Goal: Navigation & Orientation: Find specific page/section

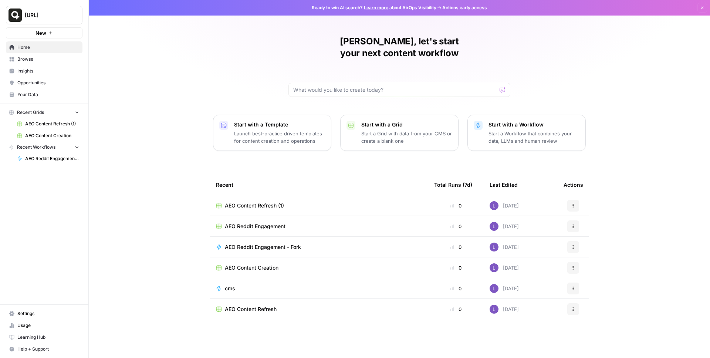
click at [47, 18] on span "[URL]" at bounding box center [47, 14] width 45 height 7
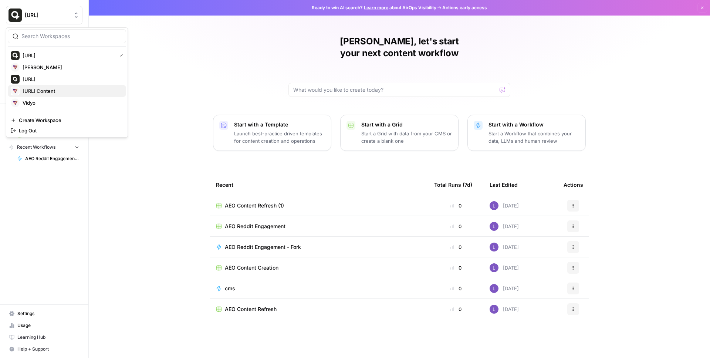
click at [56, 91] on span "[URL] Content" at bounding box center [72, 90] width 98 height 7
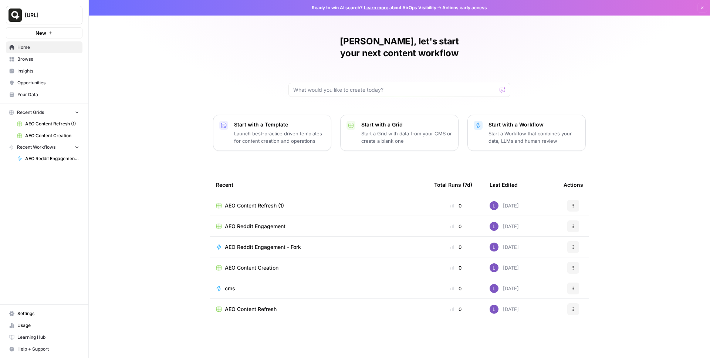
click at [60, 20] on button "[URL]" at bounding box center [44, 15] width 77 height 18
